Goal: Information Seeking & Learning: Learn about a topic

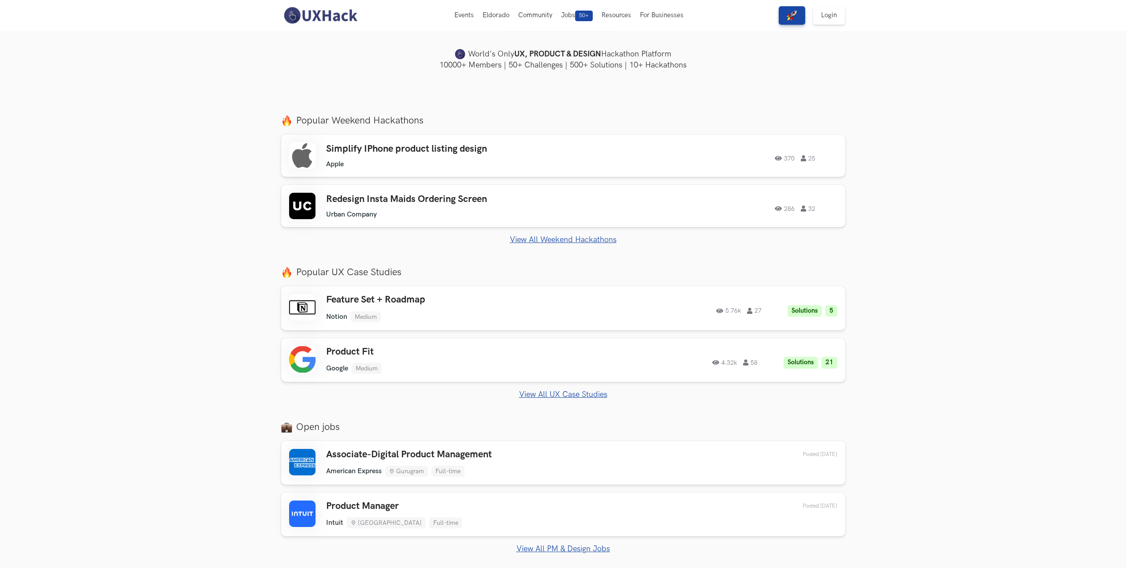
scroll to position [233, 0]
click at [672, 164] on div "Simplify IPhone product listing design Apple Apple 370 25 370 25" at bounding box center [563, 153] width 548 height 26
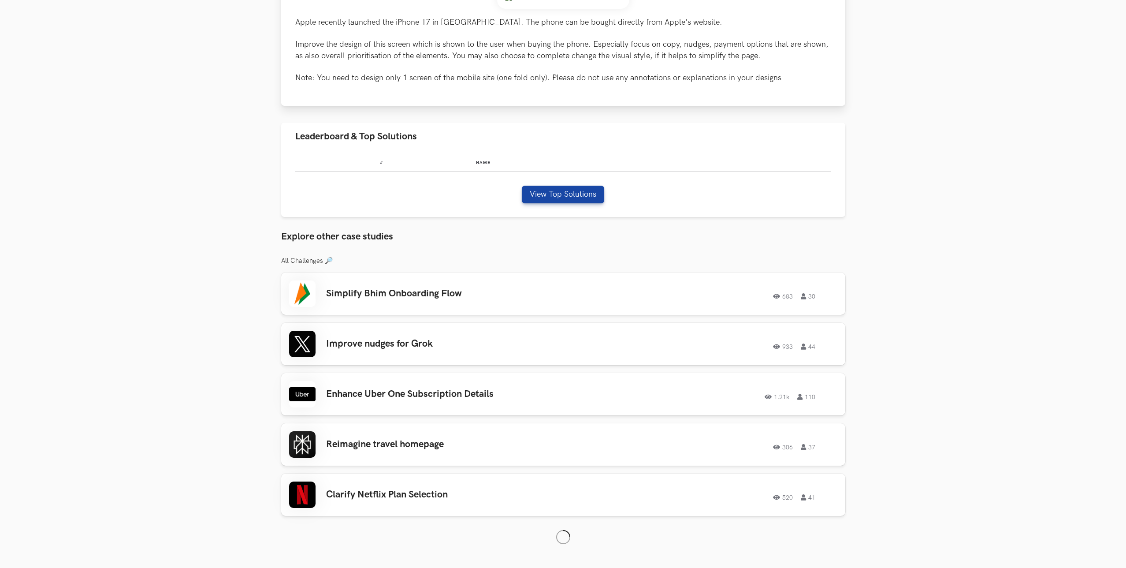
scroll to position [253, 0]
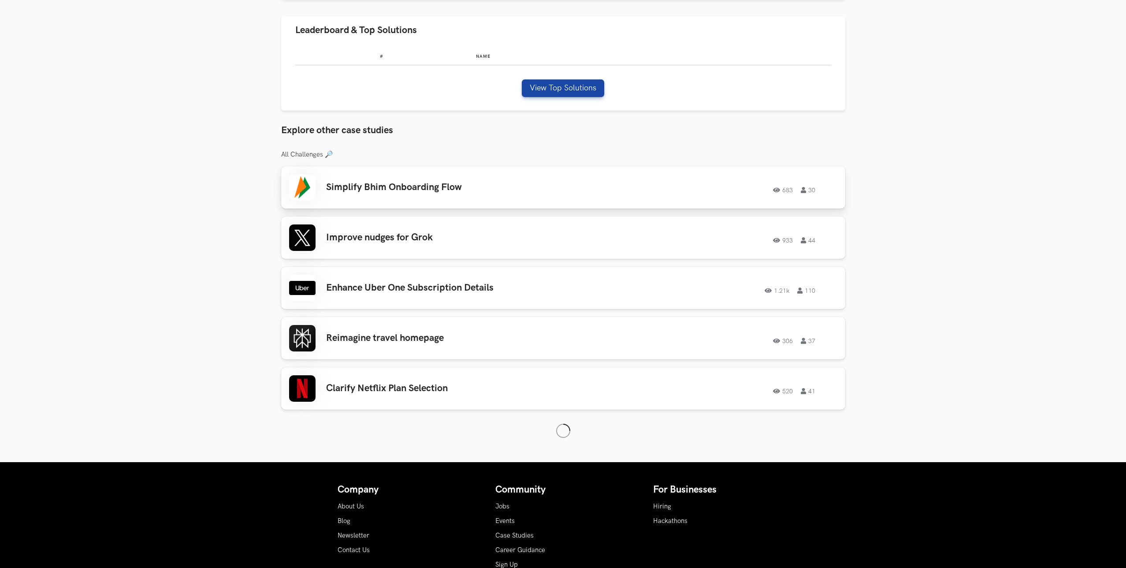
click at [451, 183] on h3 "Simplify Bhim Onboarding Flow" at bounding box center [451, 187] width 250 height 11
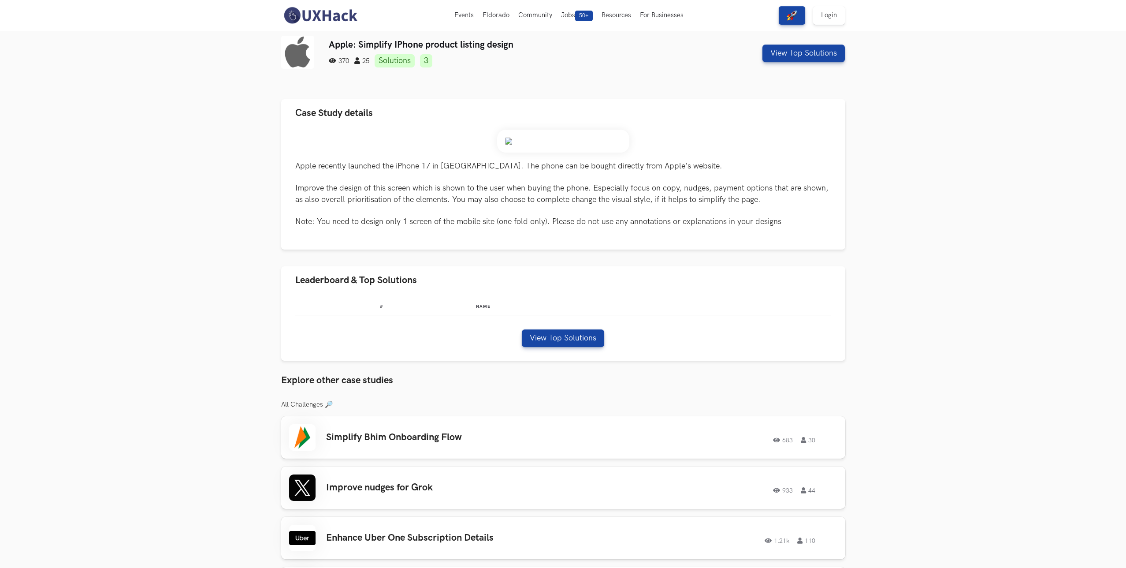
scroll to position [0, 0]
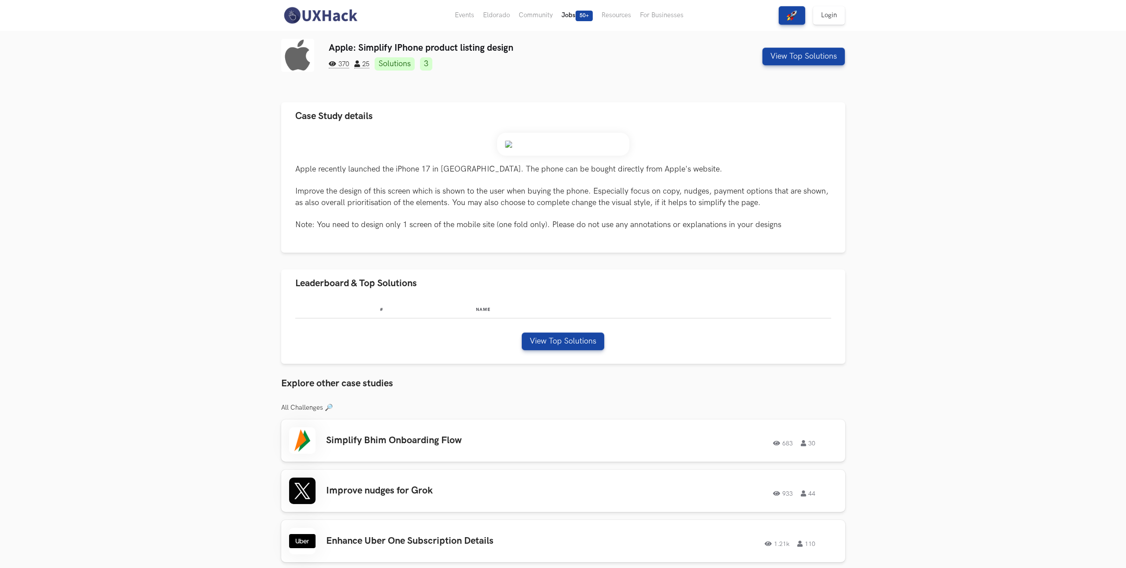
drag, startPoint x: 354, startPoint y: 20, endPoint x: 581, endPoint y: 8, distance: 227.8
click at [354, 19] on img at bounding box center [320, 15] width 78 height 19
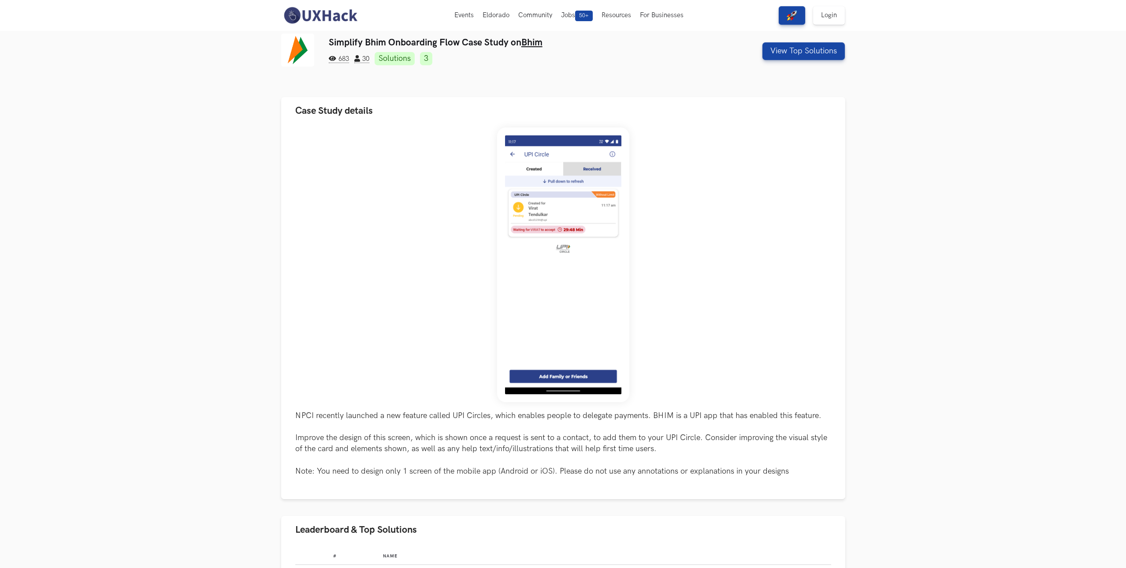
scroll to position [7, 0]
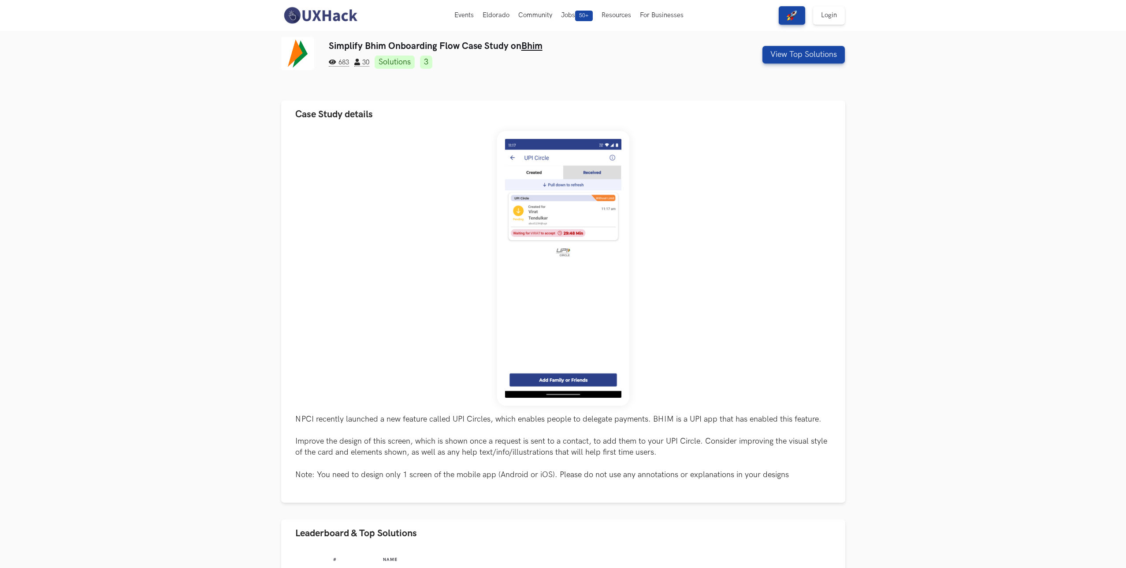
click at [785, 40] on div "Simplify Bhim Onboarding Flow Case Study on Bhim 683 30 Solutions 3 View Top So…" at bounding box center [563, 54] width 564 height 35
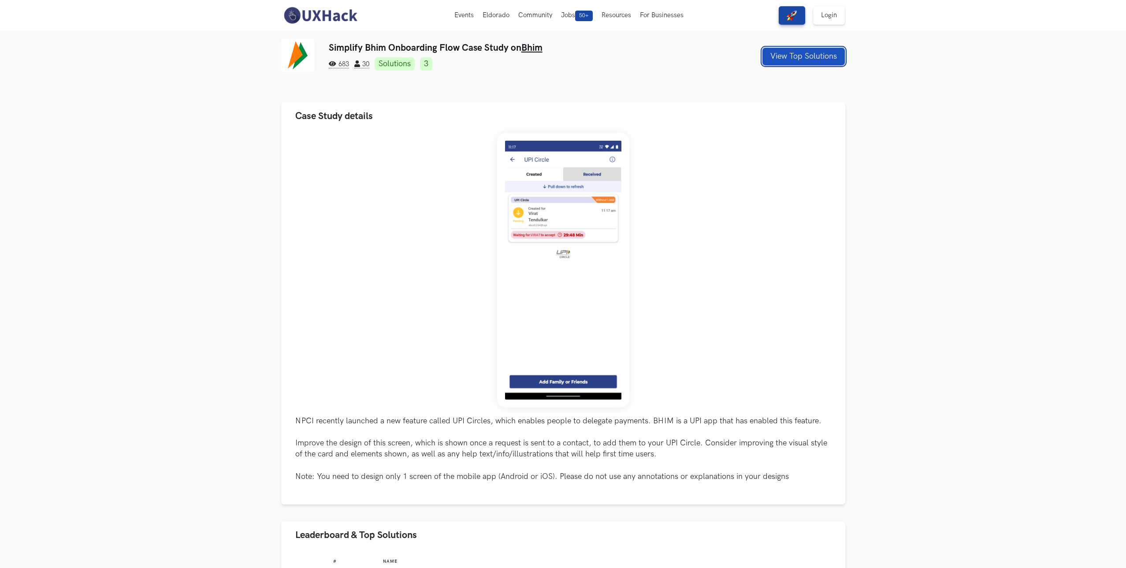
click at [783, 48] on div "View Top Solutions" at bounding box center [804, 57] width 82 height 18
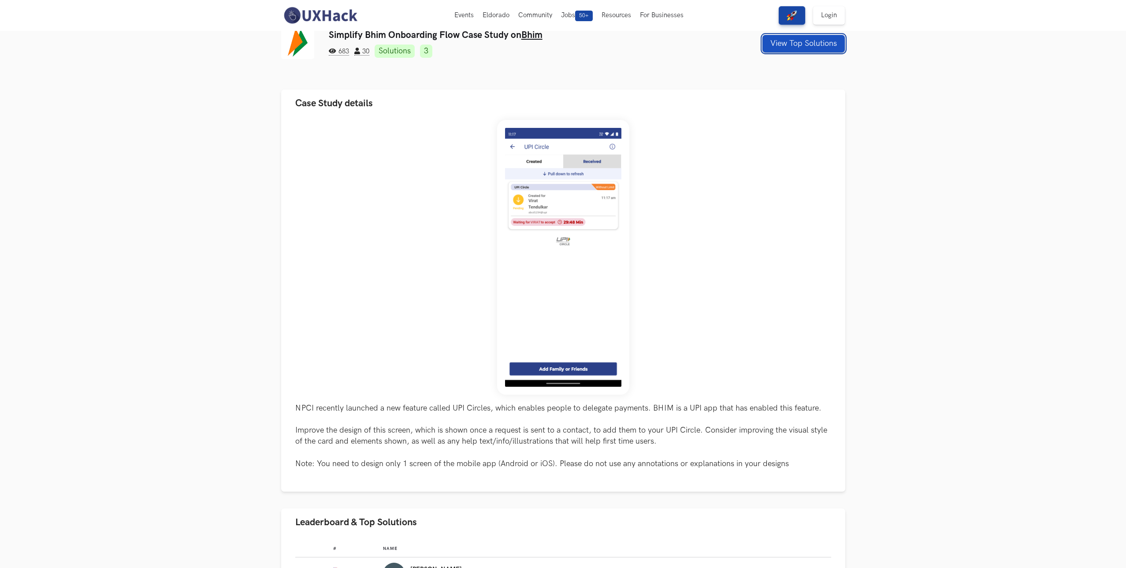
scroll to position [13, 0]
click at [791, 51] on button "View Top Solutions" at bounding box center [804, 43] width 82 height 18
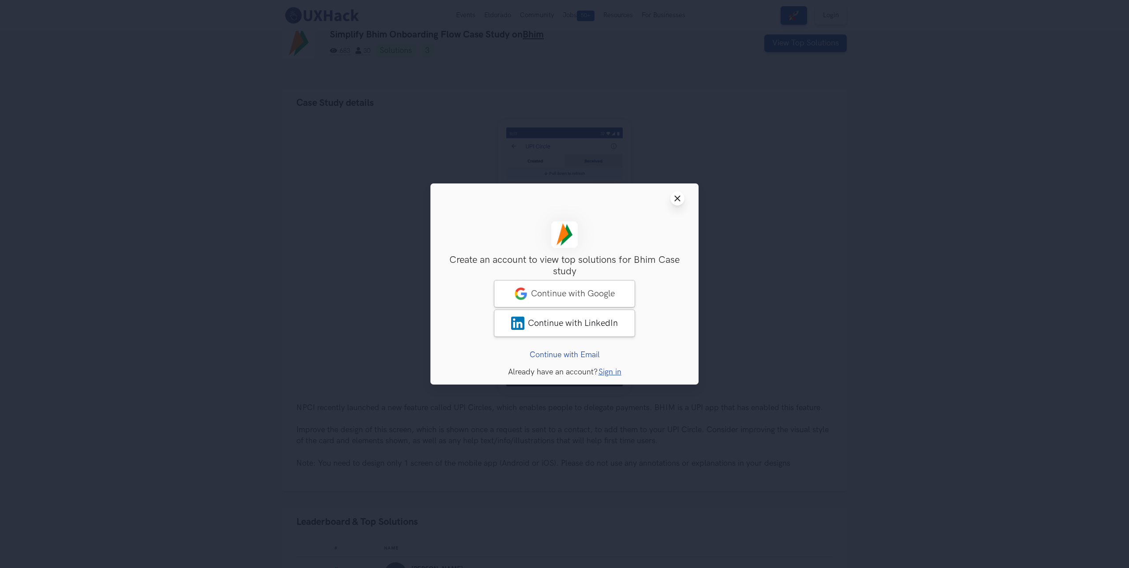
click at [679, 200] on line at bounding box center [677, 198] width 5 height 5
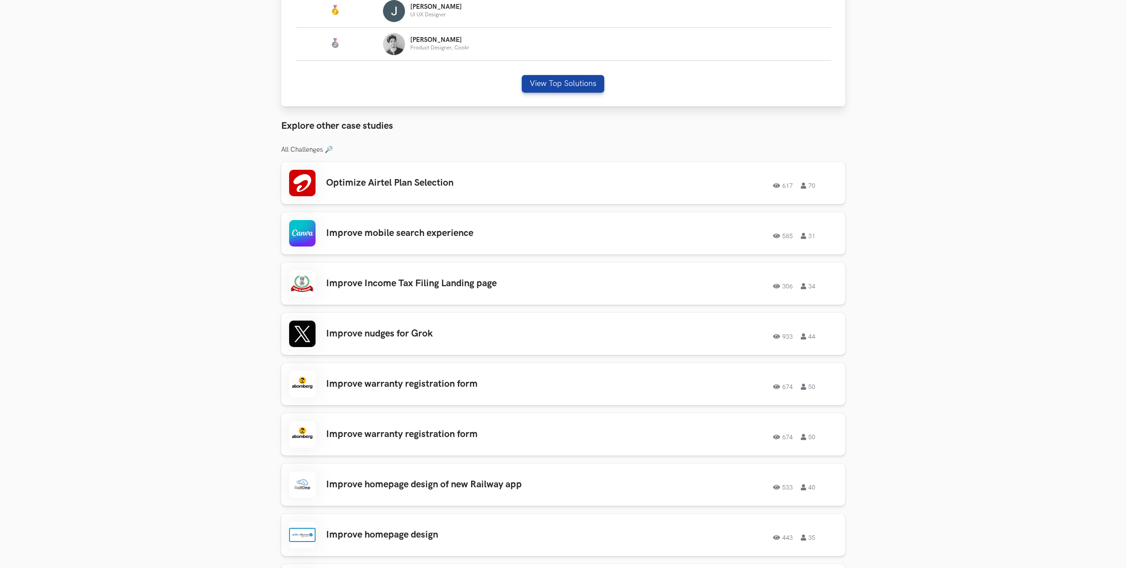
scroll to position [576, 0]
click at [925, 159] on section "Simplify Bhim Onboarding Flow Case Study on Bhim 683 30 Solutions 3 View Top So…" at bounding box center [563, 192] width 1126 height 1474
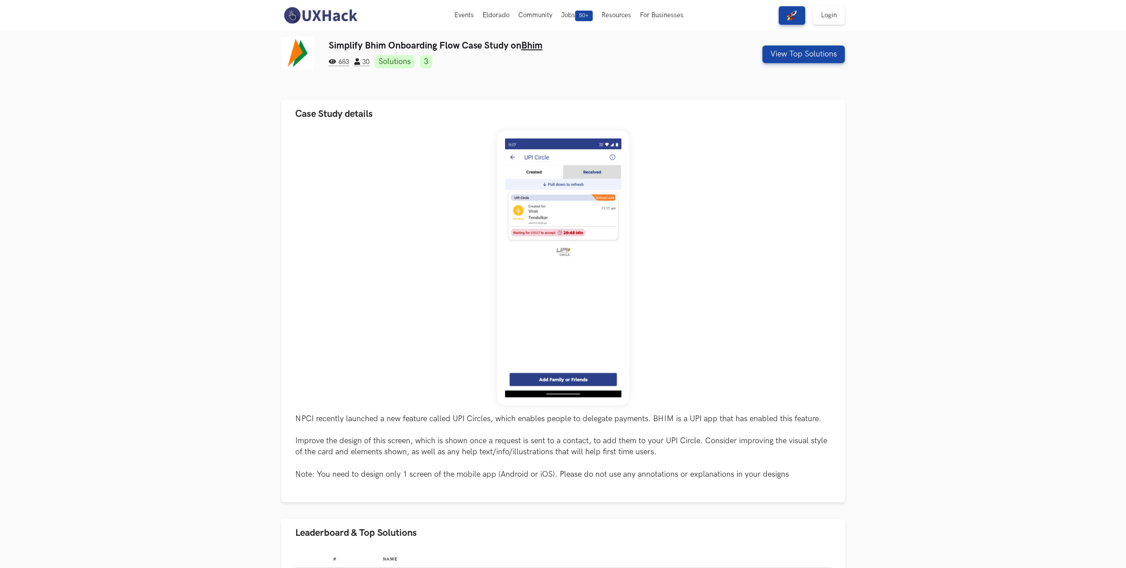
scroll to position [0, 0]
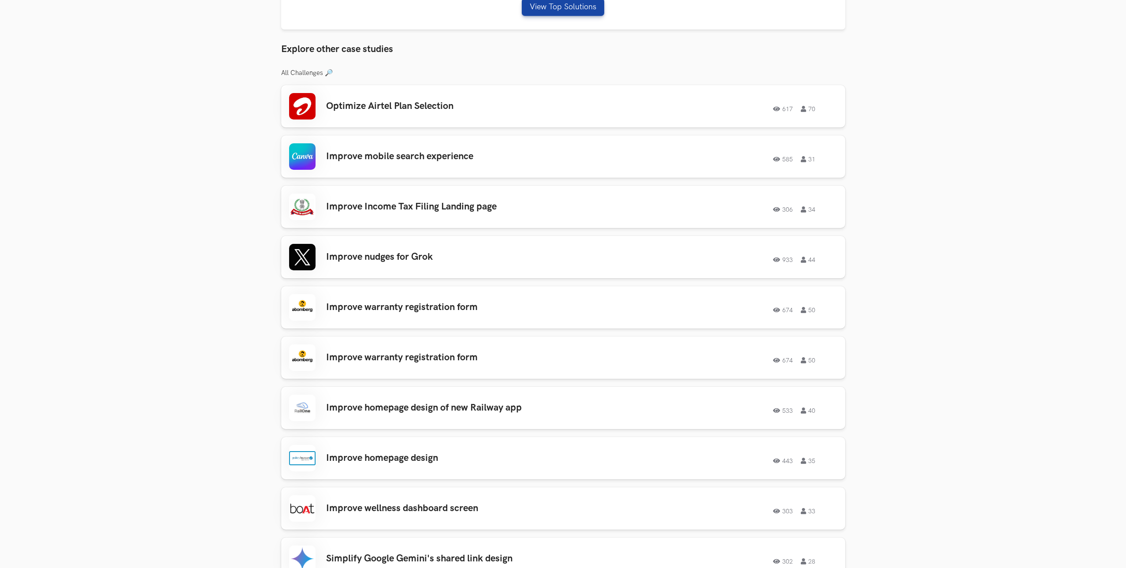
drag, startPoint x: 907, startPoint y: 219, endPoint x: 857, endPoint y: 216, distance: 50.3
click at [907, 219] on section "Simplify Bhim Onboarding Flow Case Study on Bhim 683 30 Solutions 3 View Top So…" at bounding box center [563, 131] width 1126 height 1505
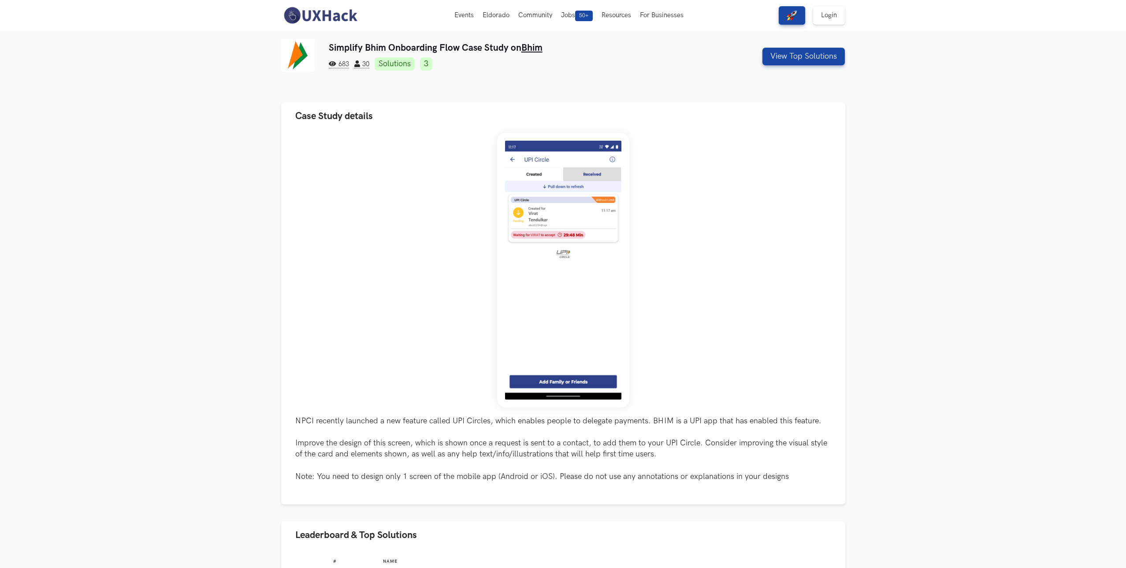
click at [359, 18] on img at bounding box center [320, 15] width 78 height 19
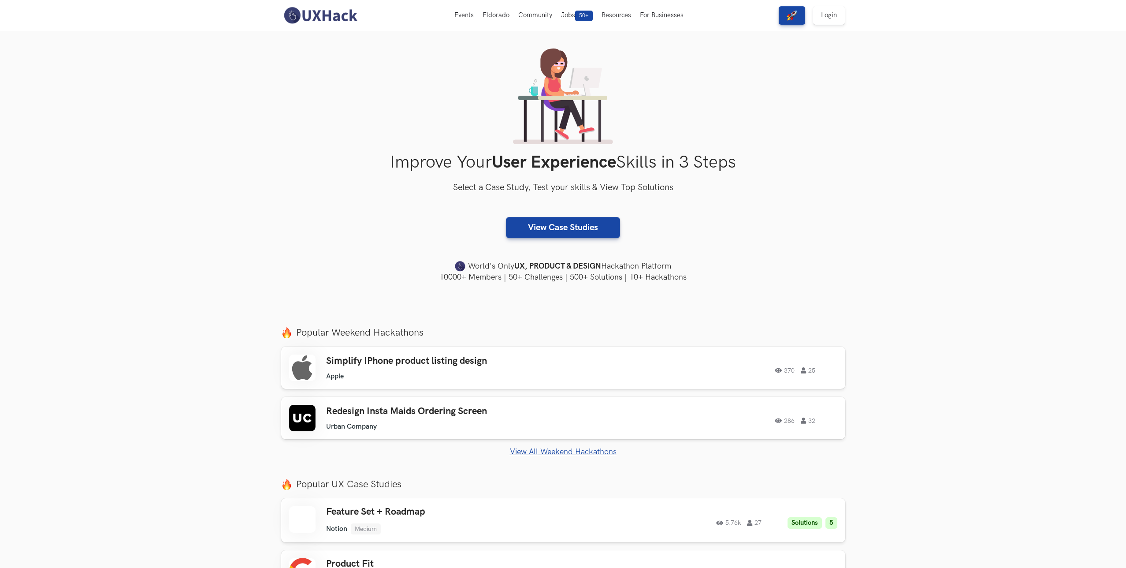
scroll to position [37, 0]
